Goal: Find specific page/section: Find specific page/section

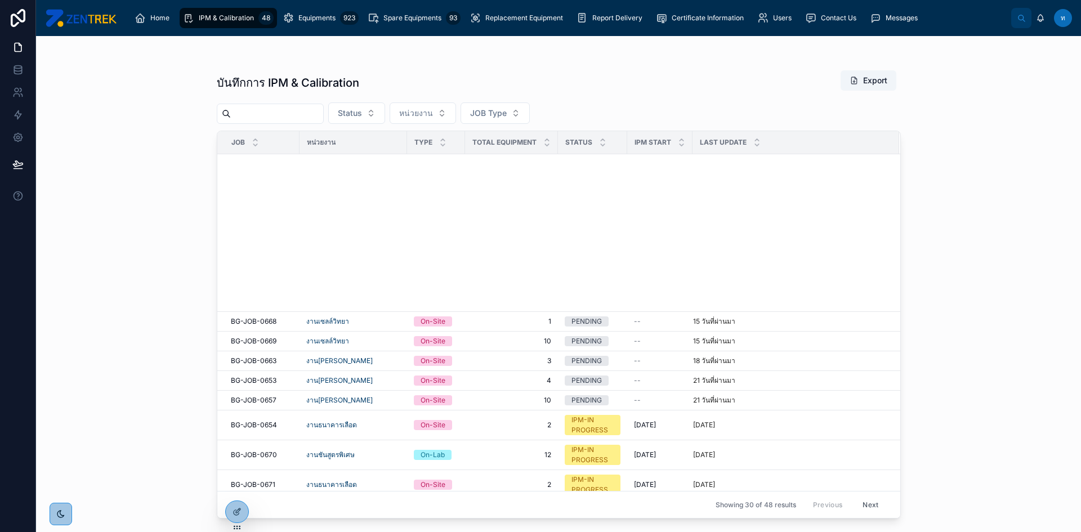
scroll to position [426, 0]
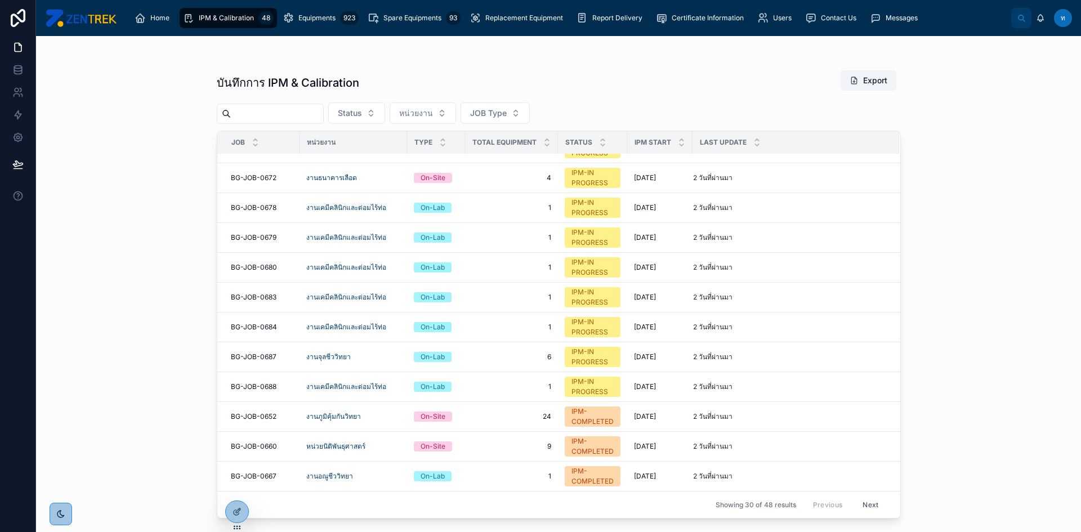
click at [863, 508] on button "Next" at bounding box center [871, 504] width 32 height 17
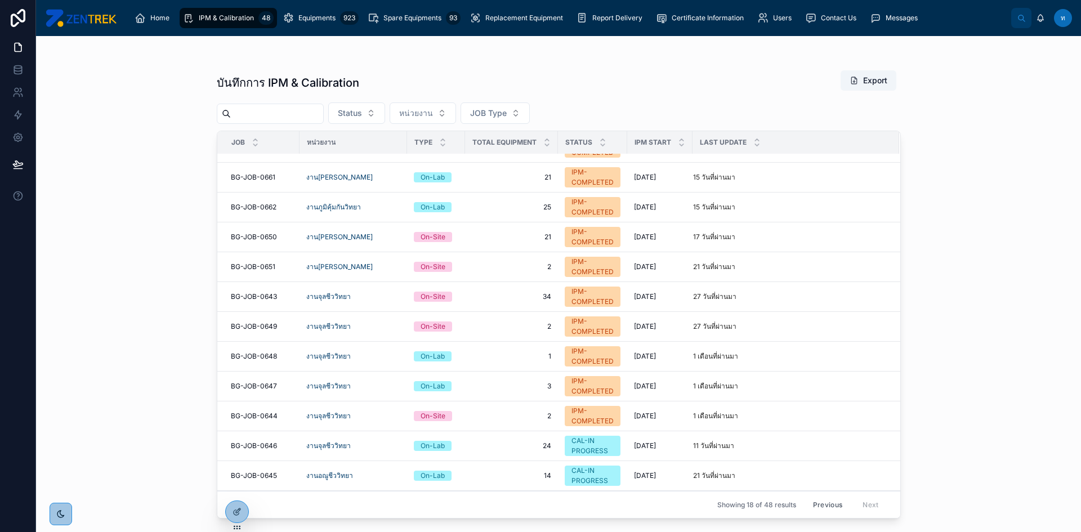
scroll to position [180, 0]
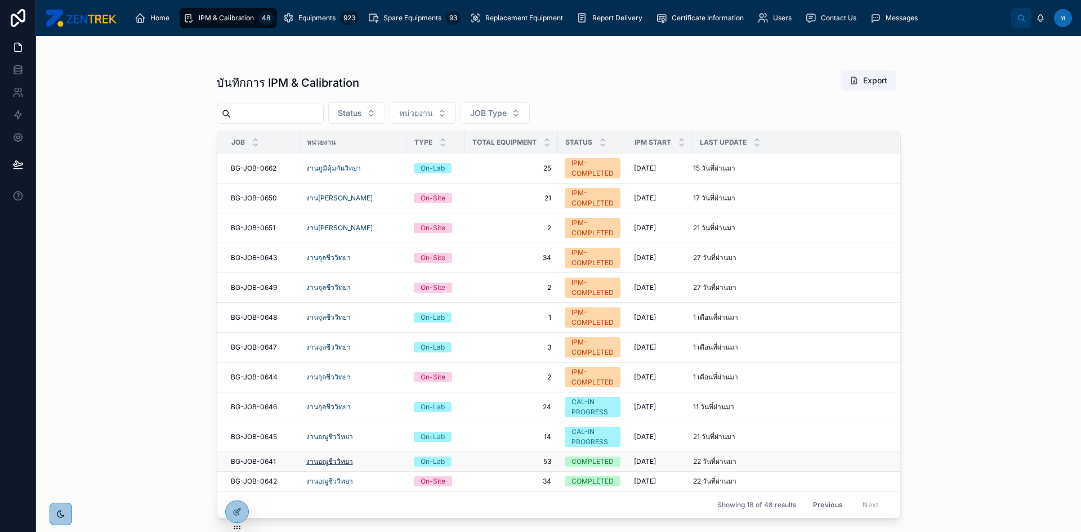
click at [333, 458] on span "งานอณูชีววิทยา" at bounding box center [329, 461] width 47 height 9
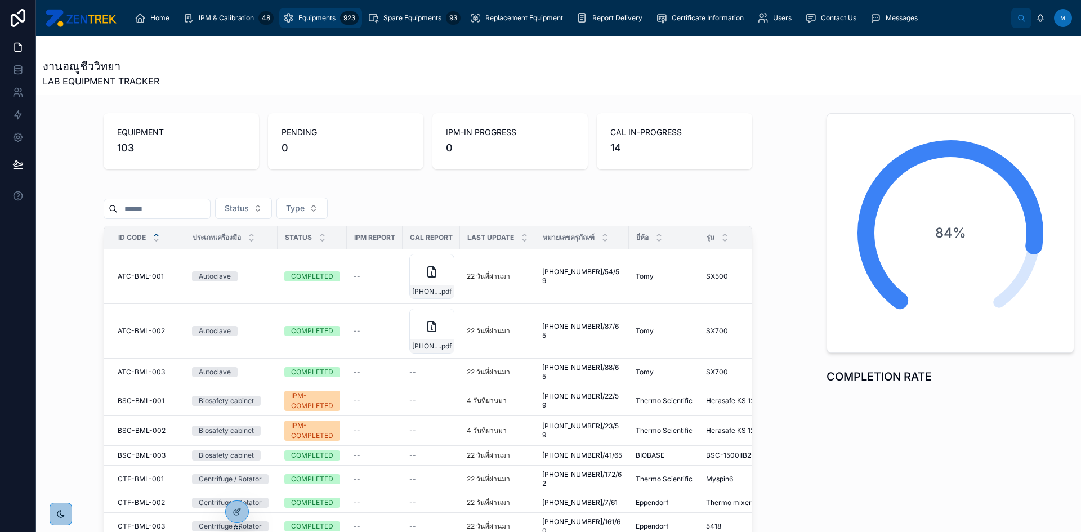
click at [293, 19] on div "Equipments 923" at bounding box center [321, 18] width 76 height 18
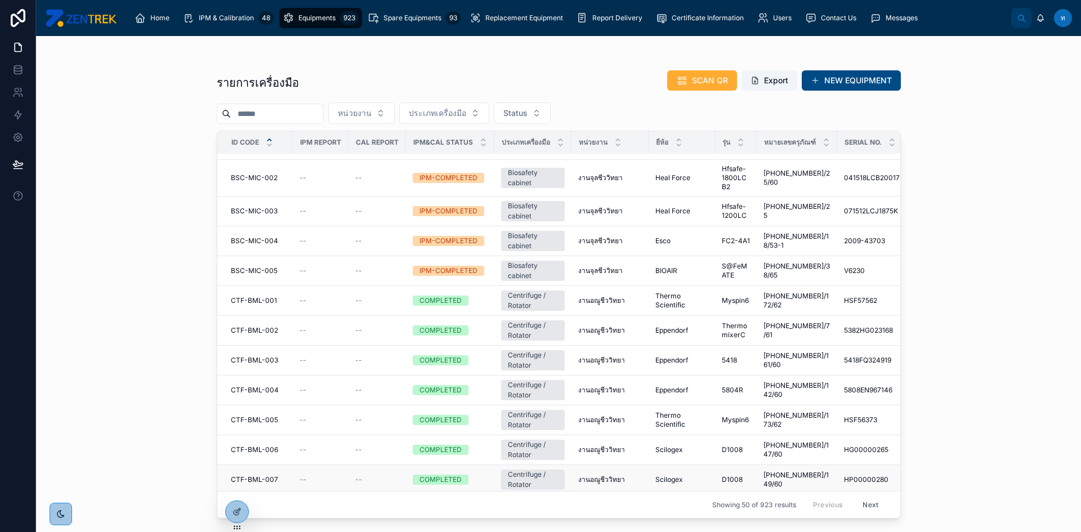
scroll to position [1231, 0]
